Goal: Find specific page/section: Find specific page/section

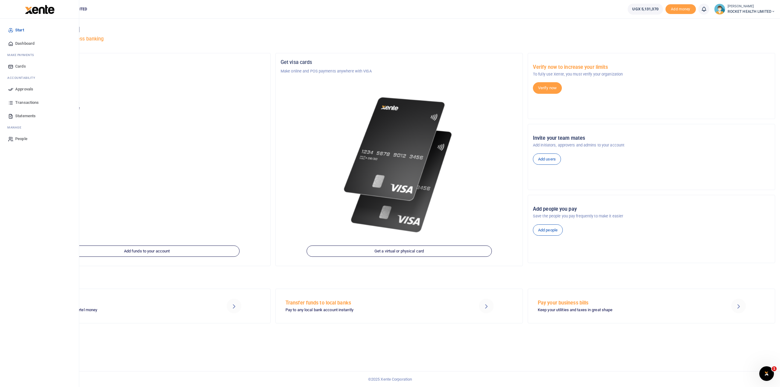
click at [29, 87] on span "Approvals" at bounding box center [24, 89] width 18 height 6
click at [20, 88] on span "Approvals" at bounding box center [24, 89] width 18 height 6
click at [32, 89] on span "Approvals" at bounding box center [24, 89] width 18 height 6
click at [18, 90] on span "Approvals" at bounding box center [24, 89] width 18 height 6
